Goal: Information Seeking & Learning: Learn about a topic

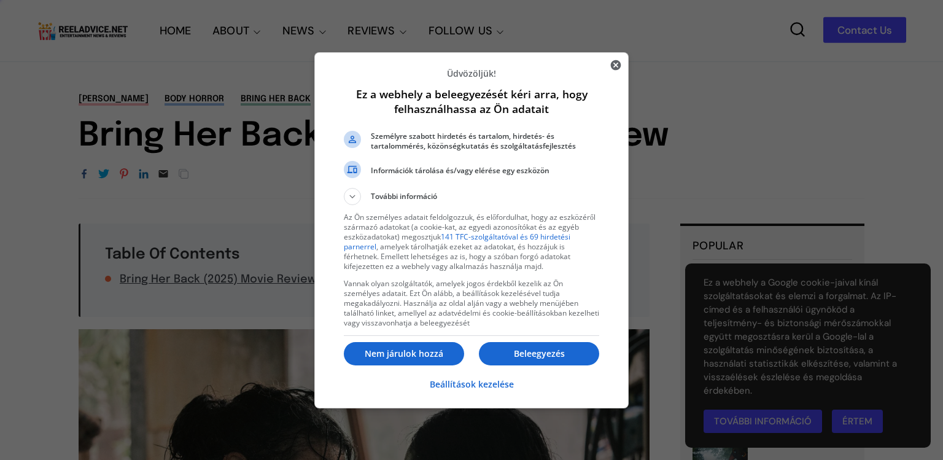
click at [234, 453] on div at bounding box center [471, 230] width 943 height 460
click at [358, 356] on p "Nem járulok hozzá" at bounding box center [404, 353] width 120 height 12
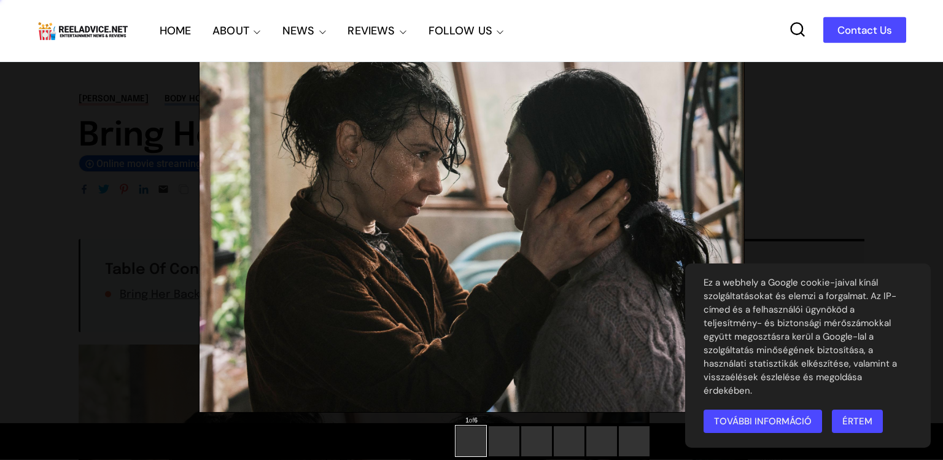
click at [358, 356] on img at bounding box center [471, 207] width 544 height 409
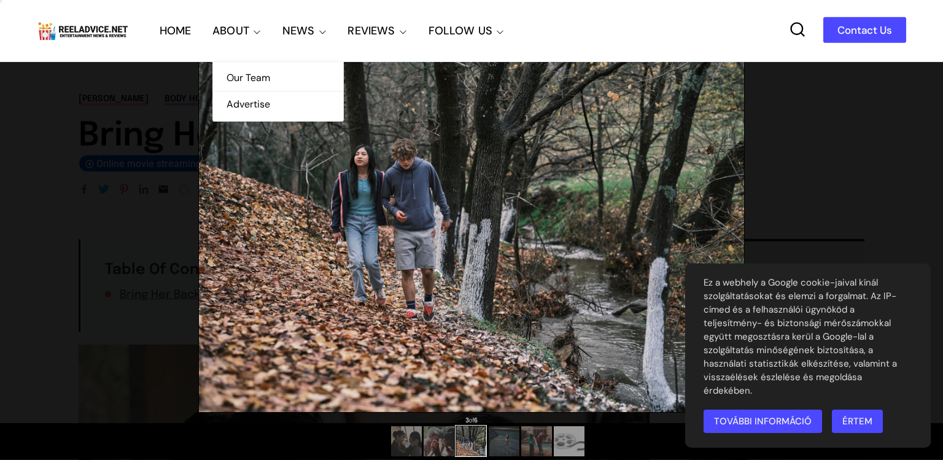
click at [253, 79] on link "Our Team" at bounding box center [278, 78] width 130 height 26
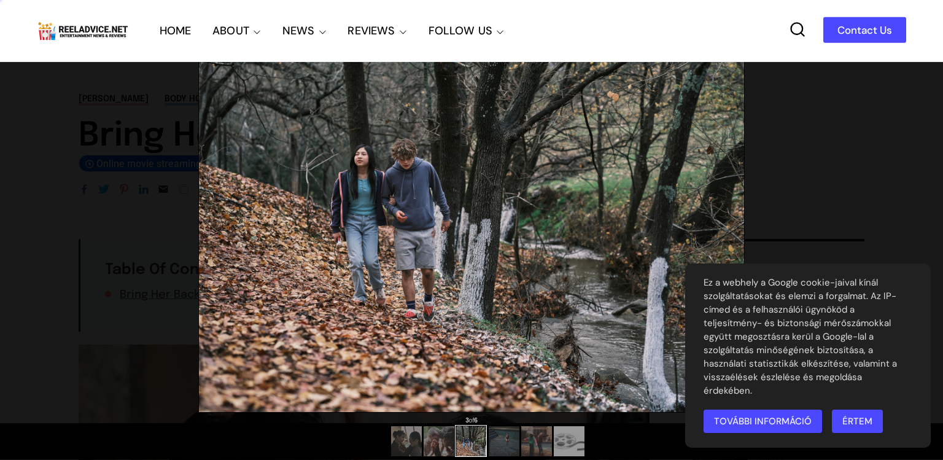
click at [895, 32] on link "Contact Us" at bounding box center [864, 30] width 83 height 26
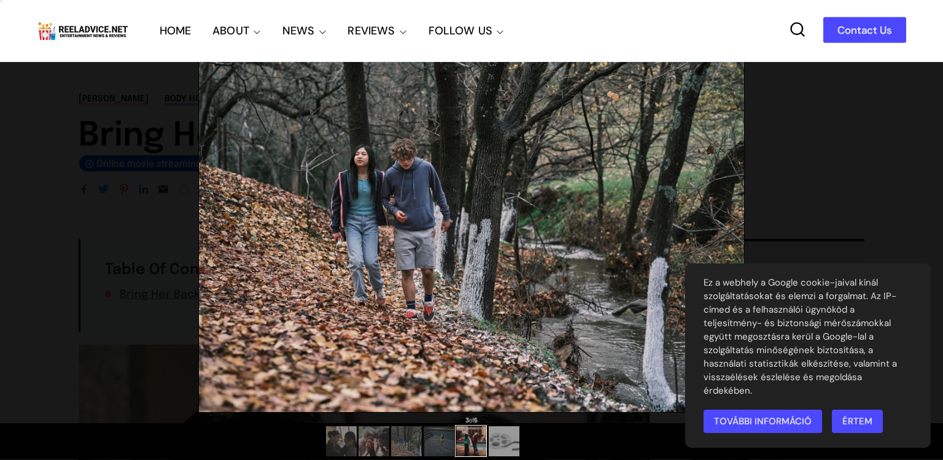
click at [539, 439] on div at bounding box center [471, 441] width 943 height 36
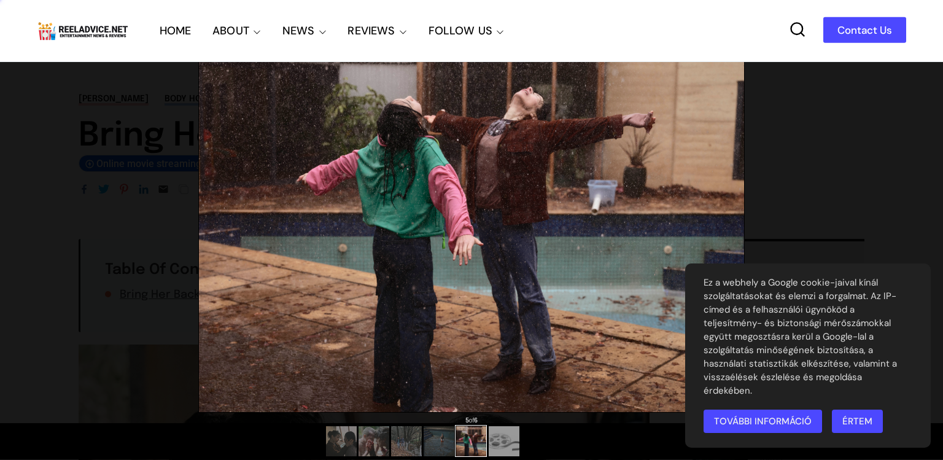
click at [539, 373] on img at bounding box center [471, 207] width 545 height 409
click at [867, 422] on link "Értem" at bounding box center [856, 420] width 51 height 23
click at [867, 422] on div "5 of 6" at bounding box center [471, 418] width 943 height 7
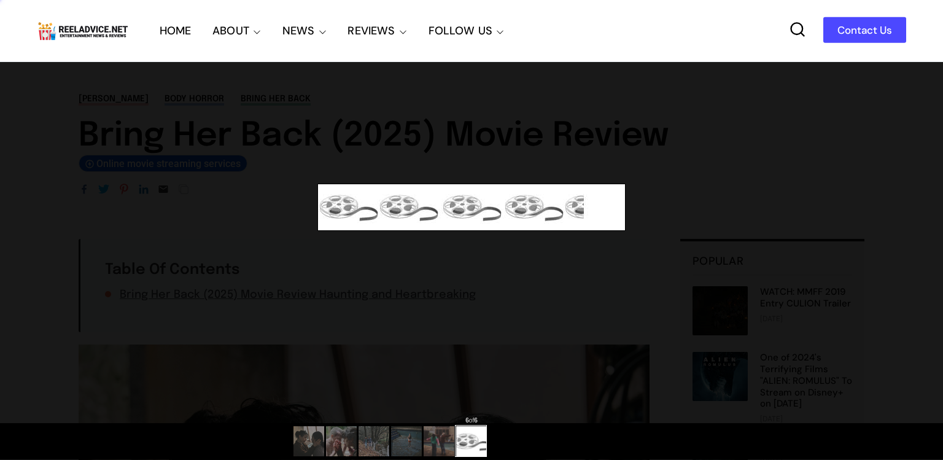
click at [343, 214] on img at bounding box center [471, 207] width 307 height 46
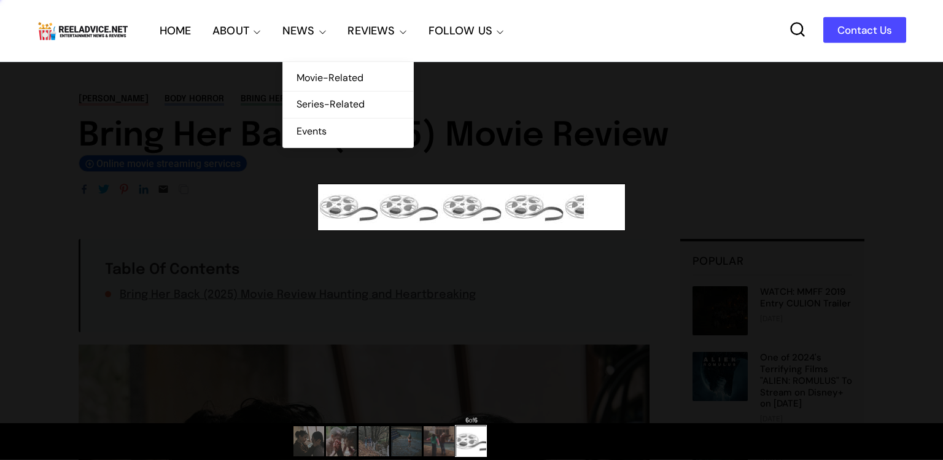
click at [287, 39] on link "NEWS" at bounding box center [298, 30] width 33 height 61
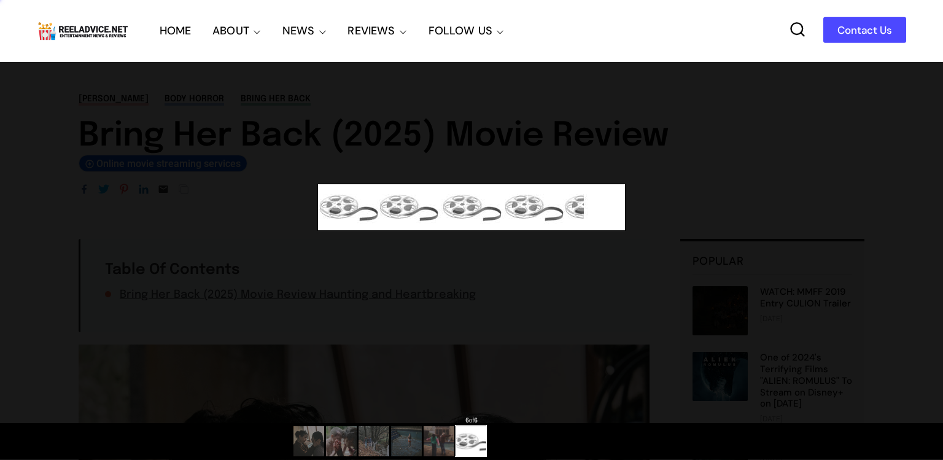
click at [184, 39] on link "HOME" at bounding box center [176, 30] width 32 height 61
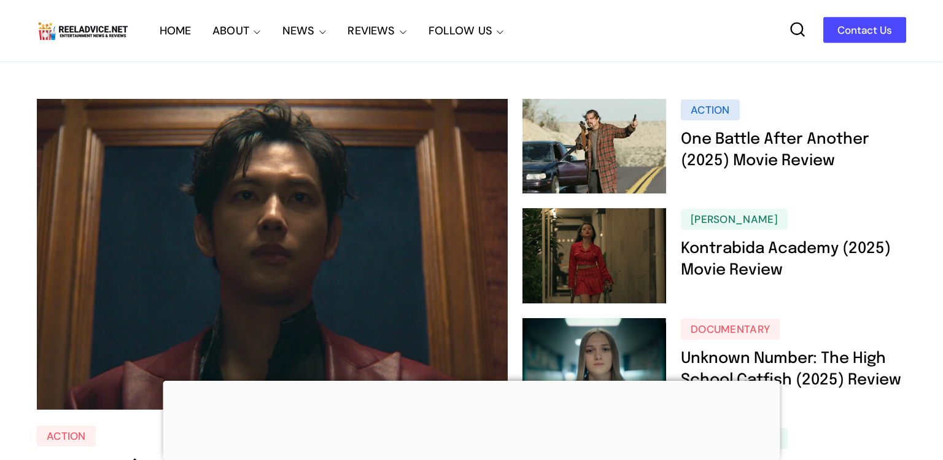
click at [194, 218] on img at bounding box center [272, 254] width 471 height 310
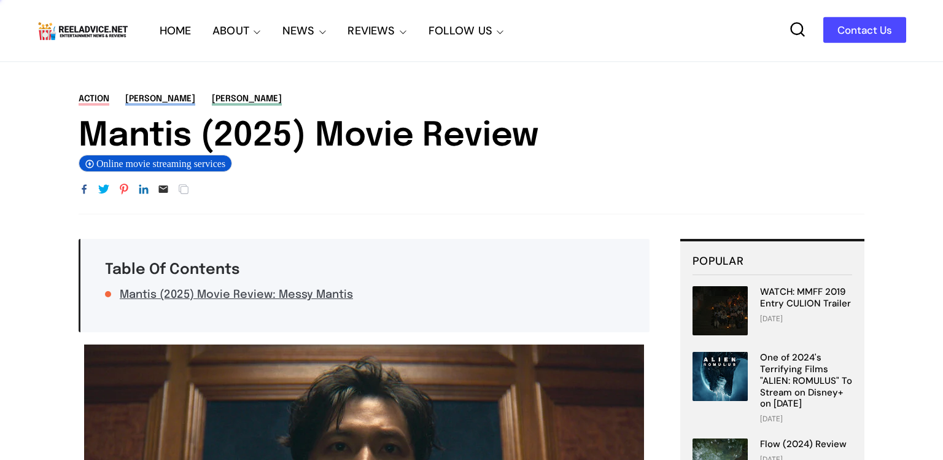
click at [98, 165] on span "Online movie streaming services" at bounding box center [162, 163] width 133 height 10
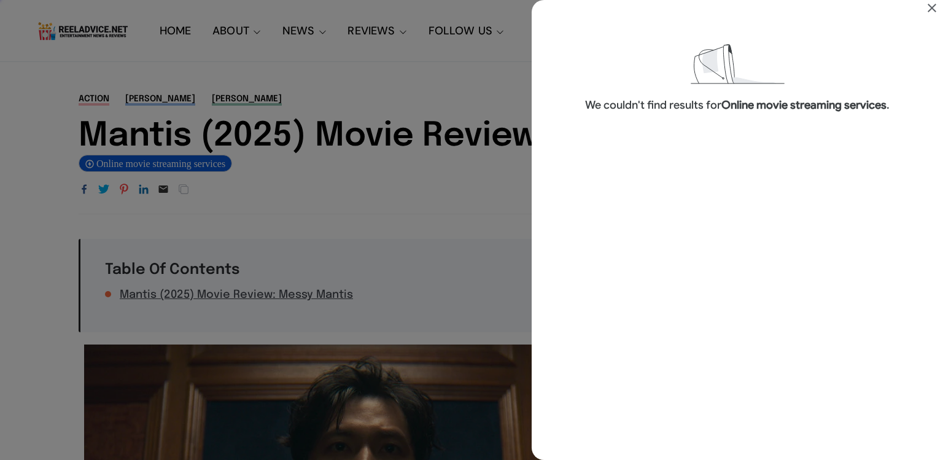
click at [98, 165] on div "Search results for Online movie streaming services" at bounding box center [471, 230] width 943 height 460
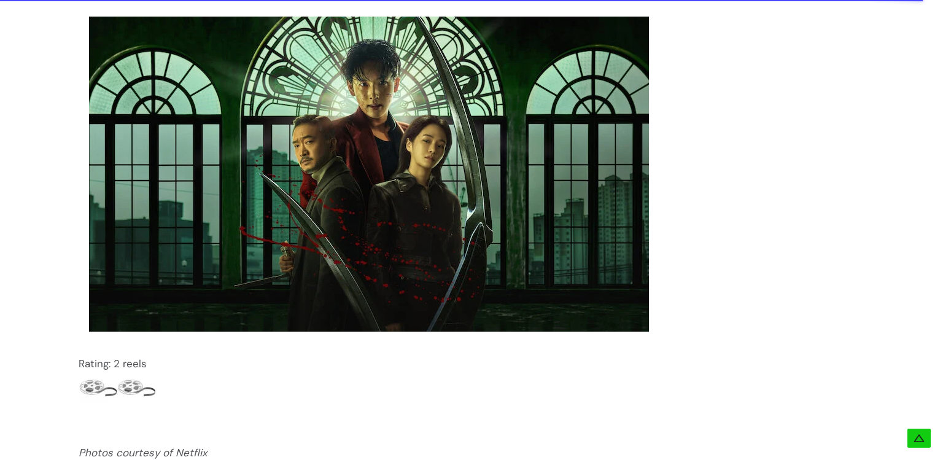
scroll to position [1522, 0]
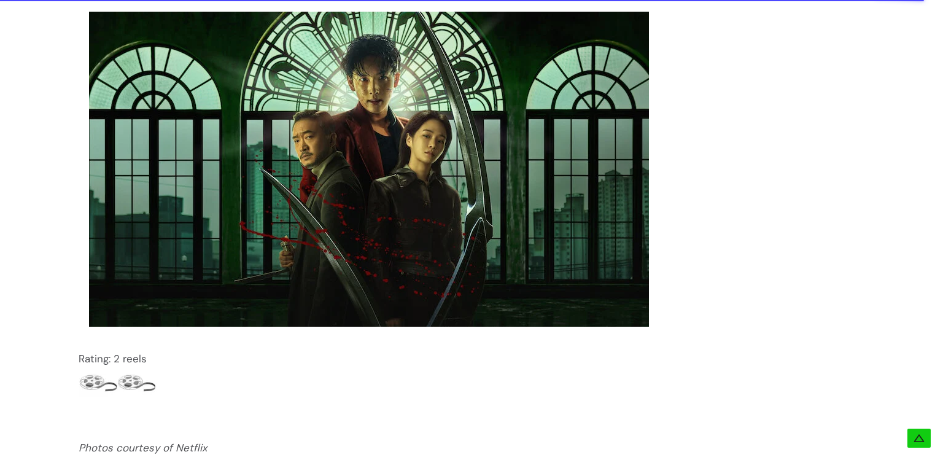
click at [427, 101] on img at bounding box center [369, 169] width 560 height 315
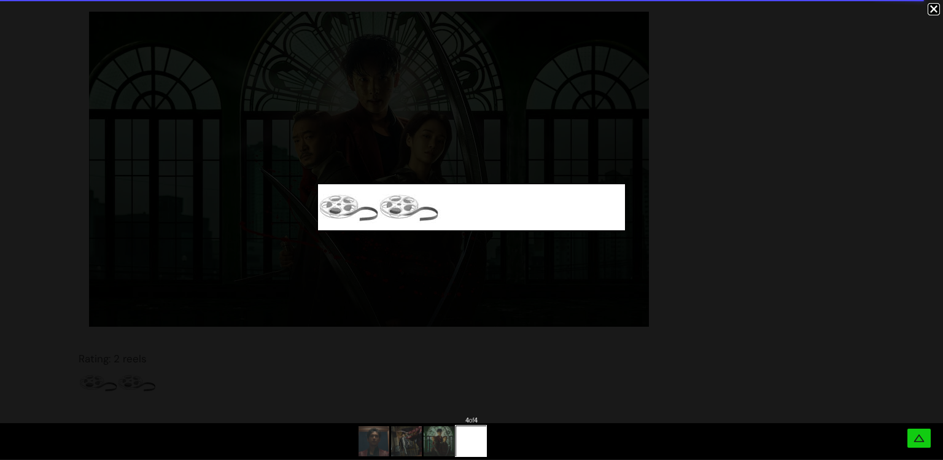
click at [920, 433] on icon at bounding box center [918, 438] width 12 height 12
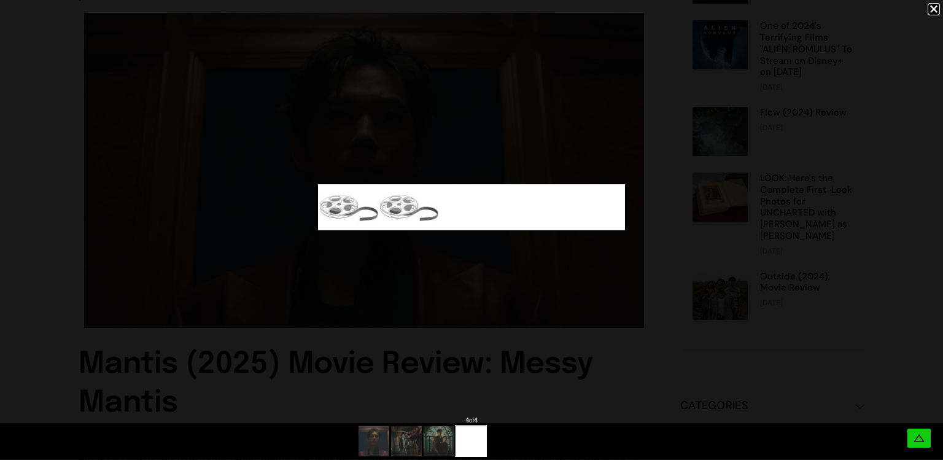
scroll to position [0, 0]
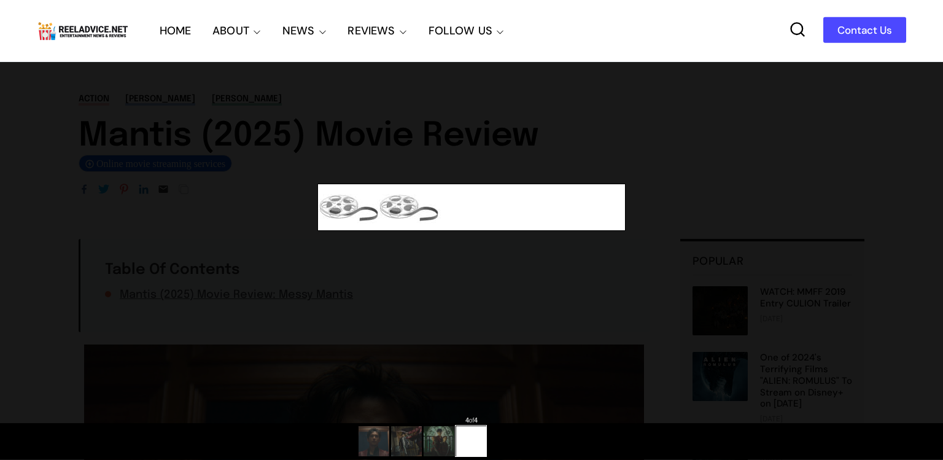
click at [488, 221] on img at bounding box center [471, 207] width 307 height 46
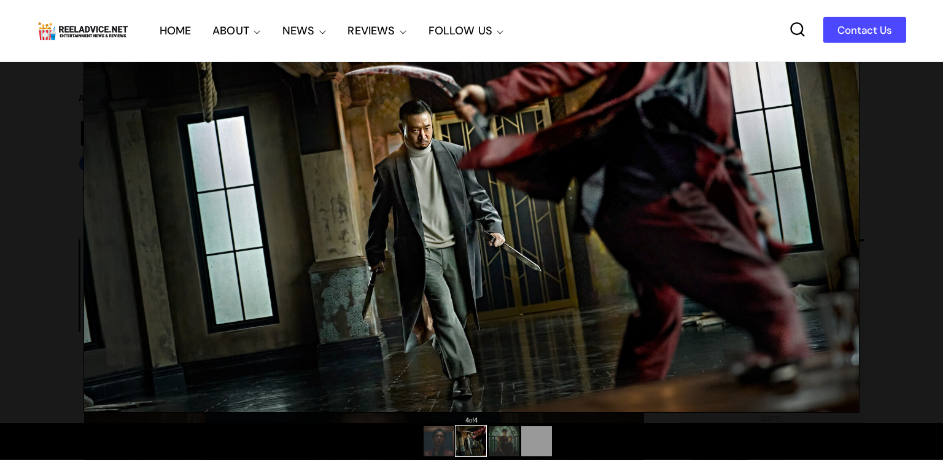
click at [407, 441] on div at bounding box center [471, 441] width 943 height 36
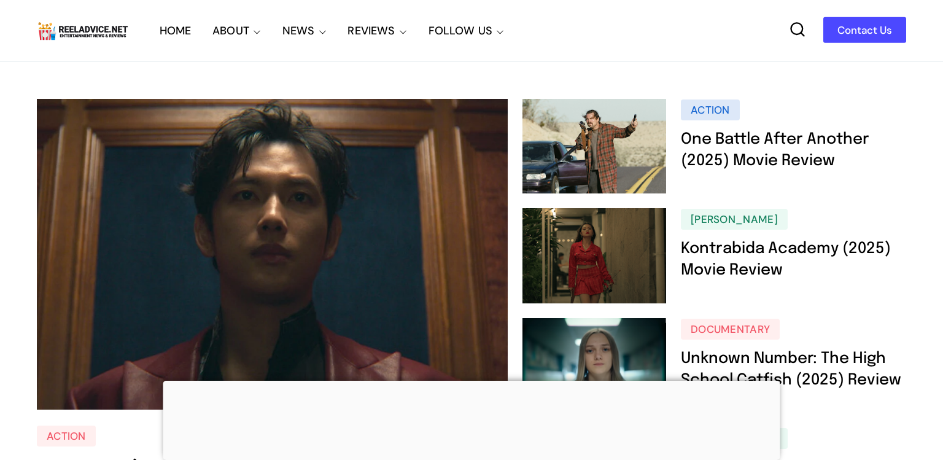
click at [717, 112] on link "action" at bounding box center [710, 109] width 59 height 21
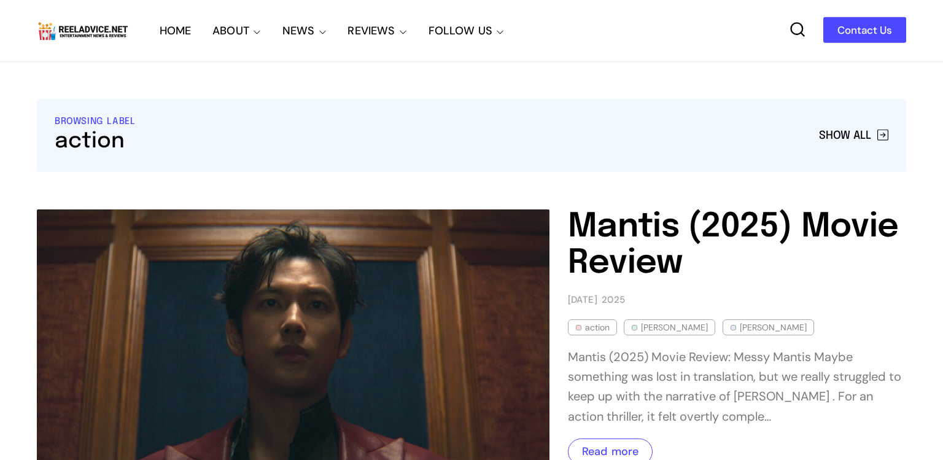
click at [520, 376] on img at bounding box center [293, 353] width 512 height 289
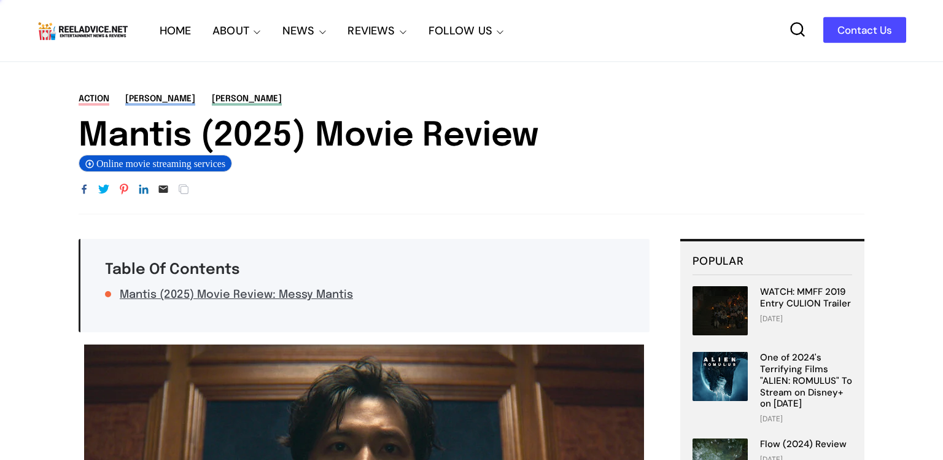
click at [110, 295] on li "Mantis (2025) Movie Review: Messy Mantis" at bounding box center [365, 294] width 520 height 11
click at [110, 265] on div "Table Of Contents" at bounding box center [365, 270] width 520 height 18
click at [823, 380] on link "One of 2024's Terrifying Films "ALIEN: ROMULUS" To Stream on Disney+ on [DATE]" at bounding box center [806, 380] width 92 height 58
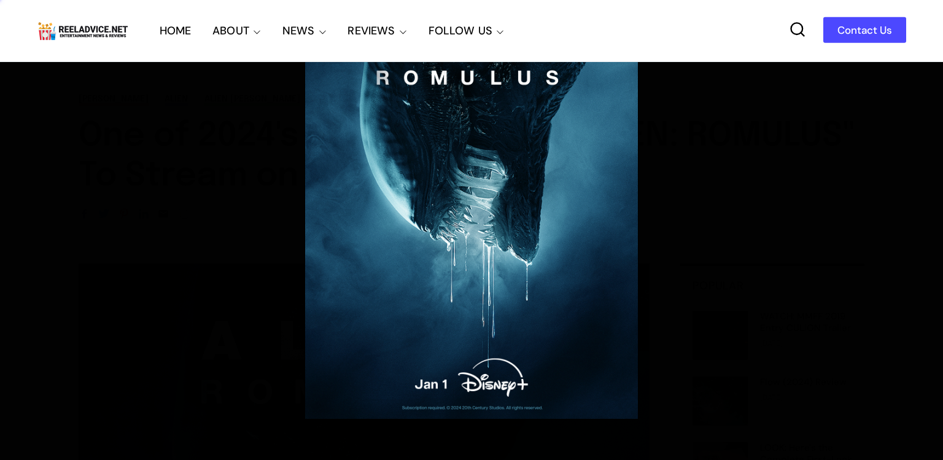
click at [349, 404] on img at bounding box center [471, 210] width 333 height 415
click at [473, 414] on img at bounding box center [471, 210] width 333 height 415
click at [473, 404] on img at bounding box center [471, 210] width 333 height 415
click at [473, 384] on img at bounding box center [471, 210] width 333 height 415
click at [453, 180] on img at bounding box center [471, 210] width 333 height 415
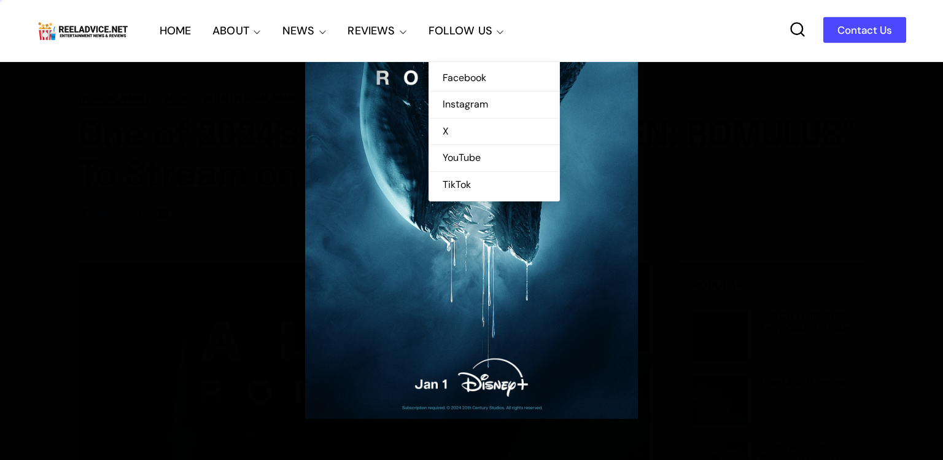
click at [453, 82] on link "Facebook" at bounding box center [494, 78] width 130 height 26
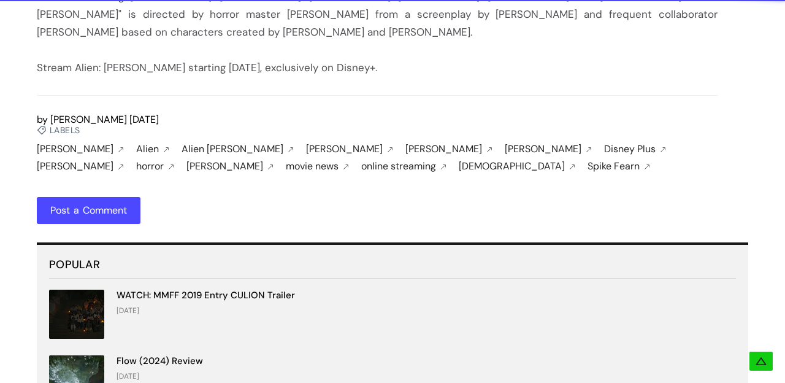
scroll to position [1322, 0]
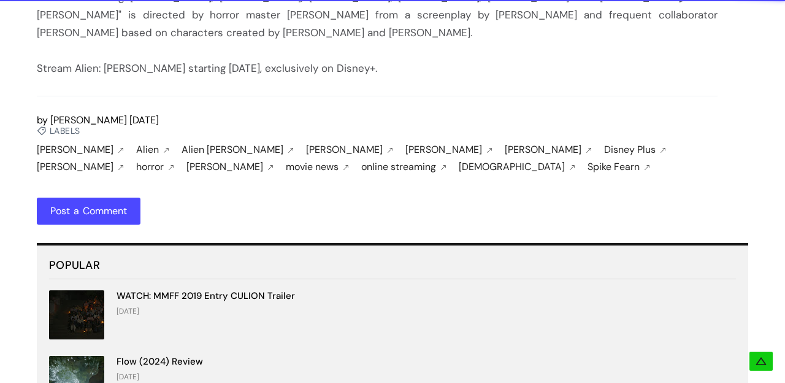
click at [107, 225] on div "Post a Comment" at bounding box center [89, 211] width 104 height 27
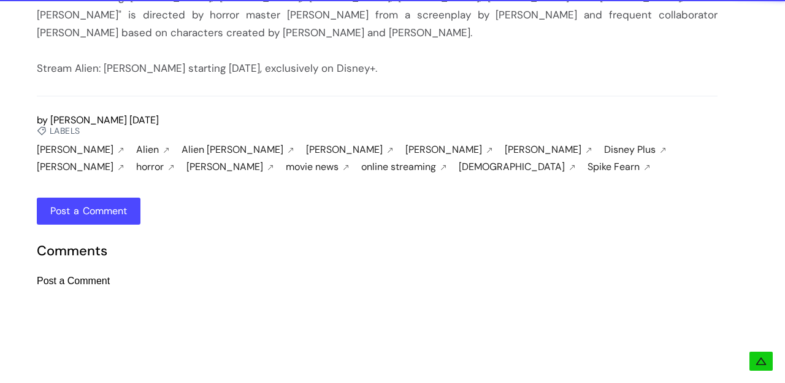
scroll to position [1536, 0]
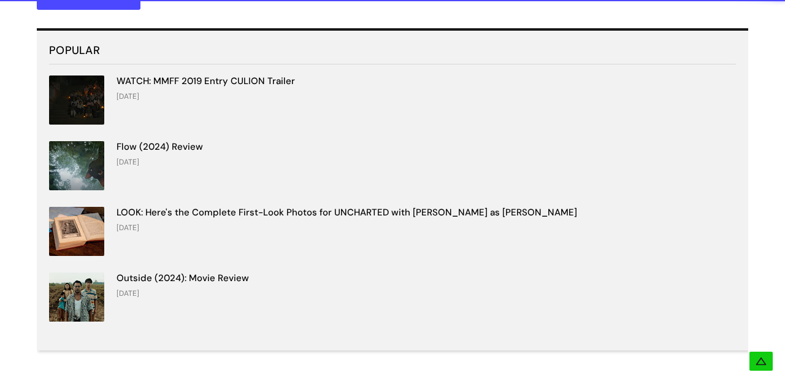
click at [98, 322] on img at bounding box center [76, 296] width 55 height 49
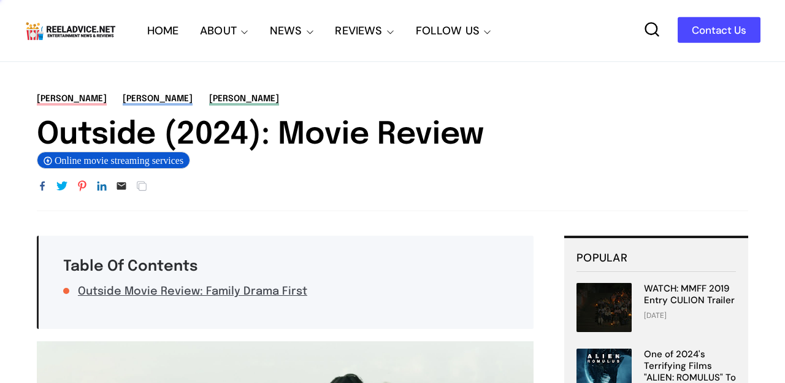
click at [98, 296] on link "Outside Movie Review: Family Drama First" at bounding box center [192, 291] width 229 height 11
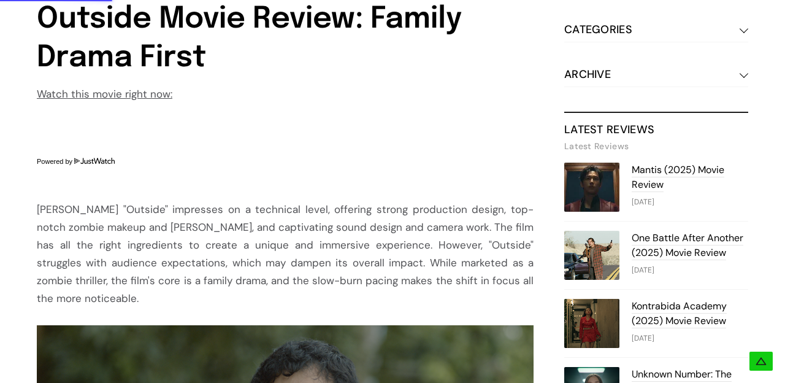
click at [615, 309] on img at bounding box center [592, 323] width 55 height 49
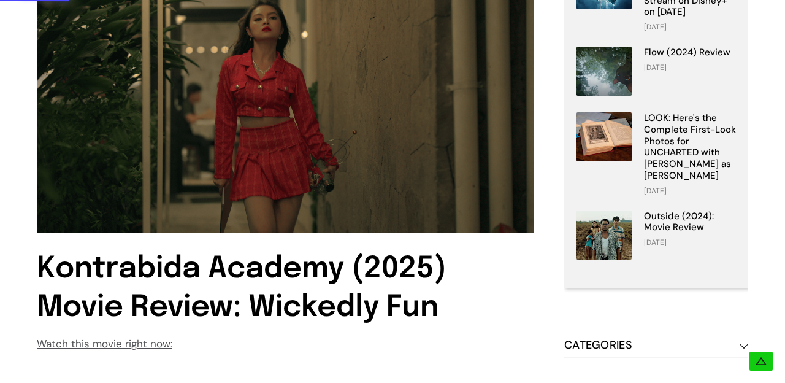
scroll to position [391, 0]
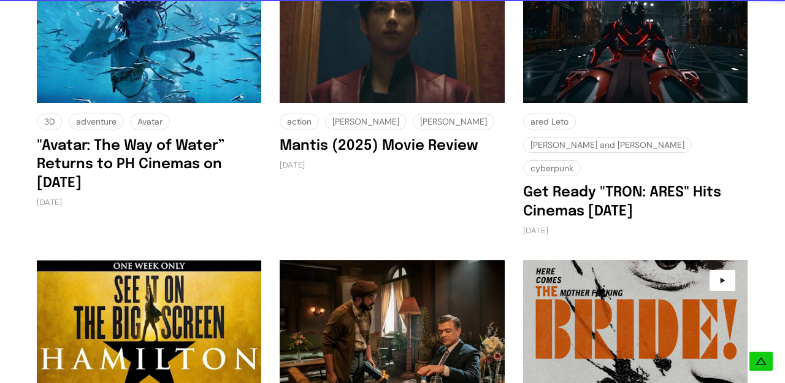
click at [641, 315] on img at bounding box center [635, 329] width 225 height 139
